Goal: Transaction & Acquisition: Subscribe to service/newsletter

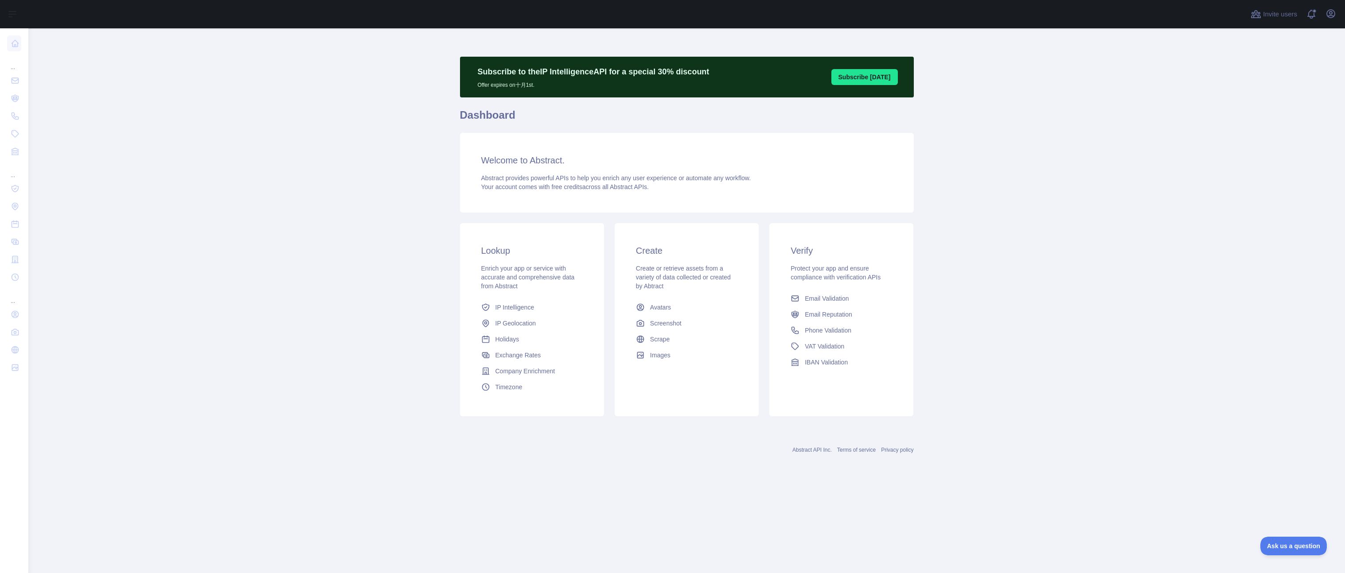
click at [357, 150] on main "Subscribe to the IP Intelligence API for a special 30 % discount Offer expires …" at bounding box center [686, 300] width 1316 height 545
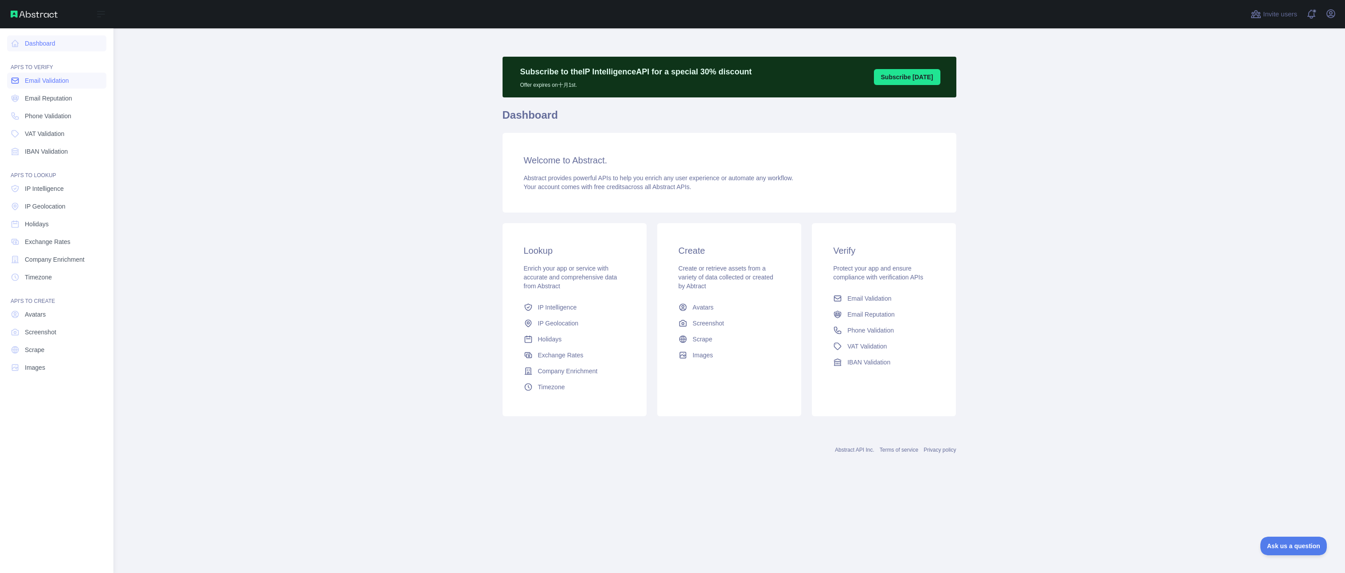
click at [55, 81] on span "Email Validation" at bounding box center [47, 80] width 44 height 9
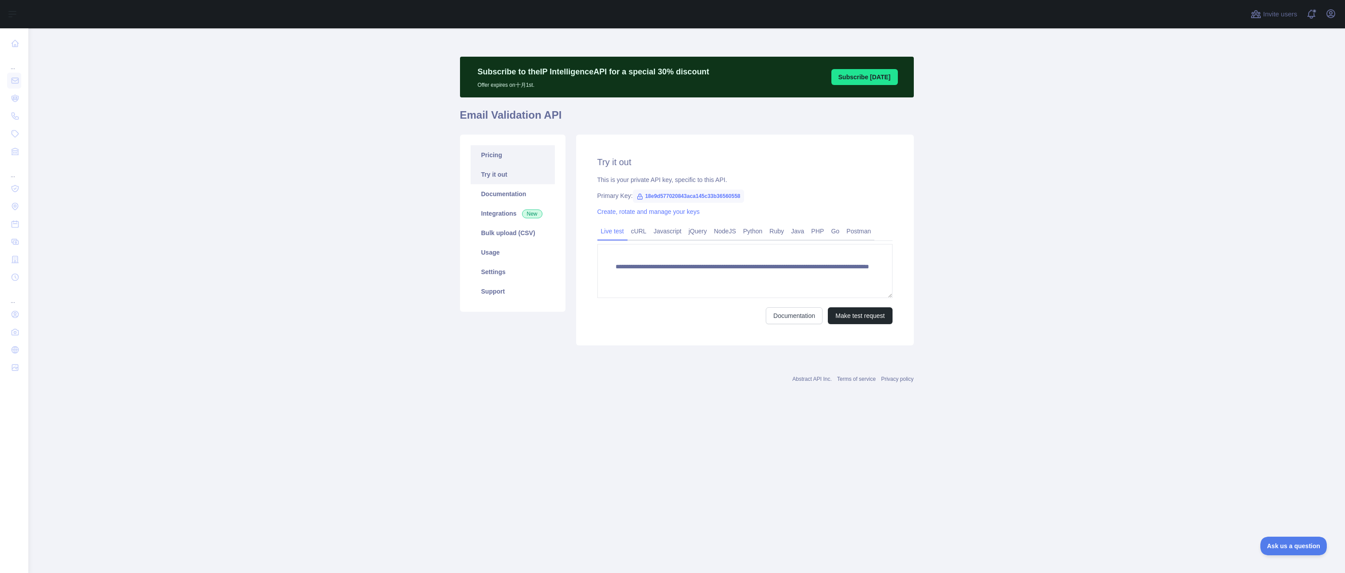
click at [494, 158] on link "Pricing" at bounding box center [513, 154] width 84 height 19
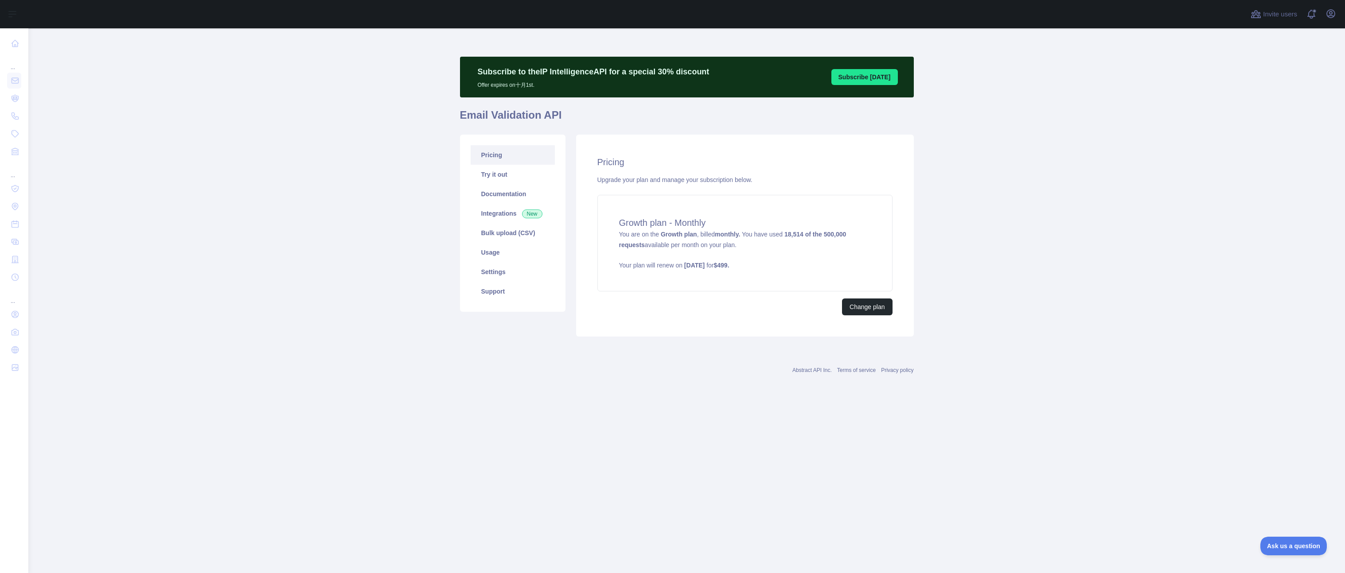
click at [269, 146] on main "Subscribe to the IP Intelligence API for a special 30 % discount Offer expires …" at bounding box center [686, 300] width 1316 height 545
drag, startPoint x: 254, startPoint y: 117, endPoint x: 230, endPoint y: 87, distance: 38.7
click at [255, 116] on main "Subscribe to the IP Intelligence API for a special 30 % discount Offer expires …" at bounding box center [686, 300] width 1316 height 545
